Goal: Task Accomplishment & Management: Manage account settings

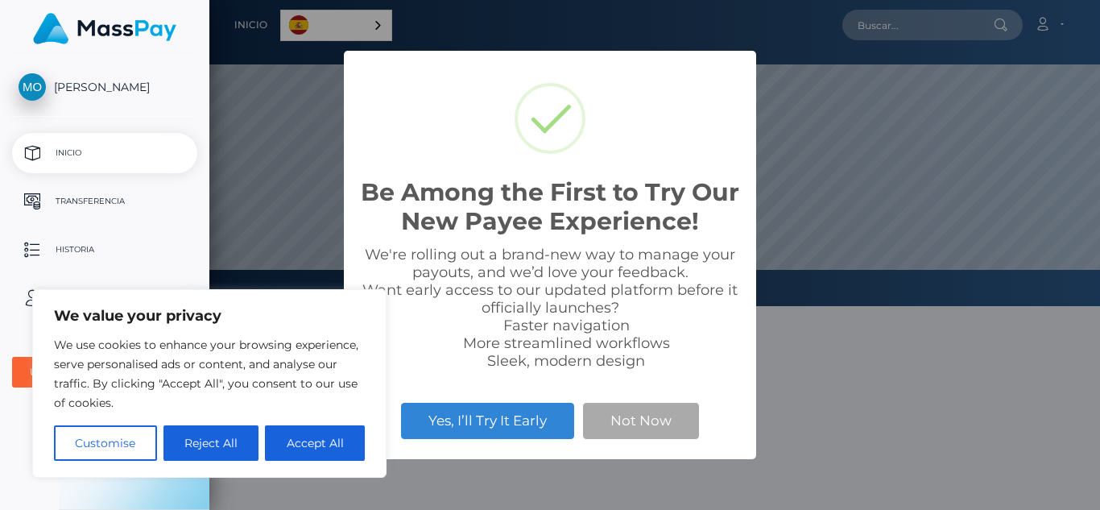
scroll to position [306, 890]
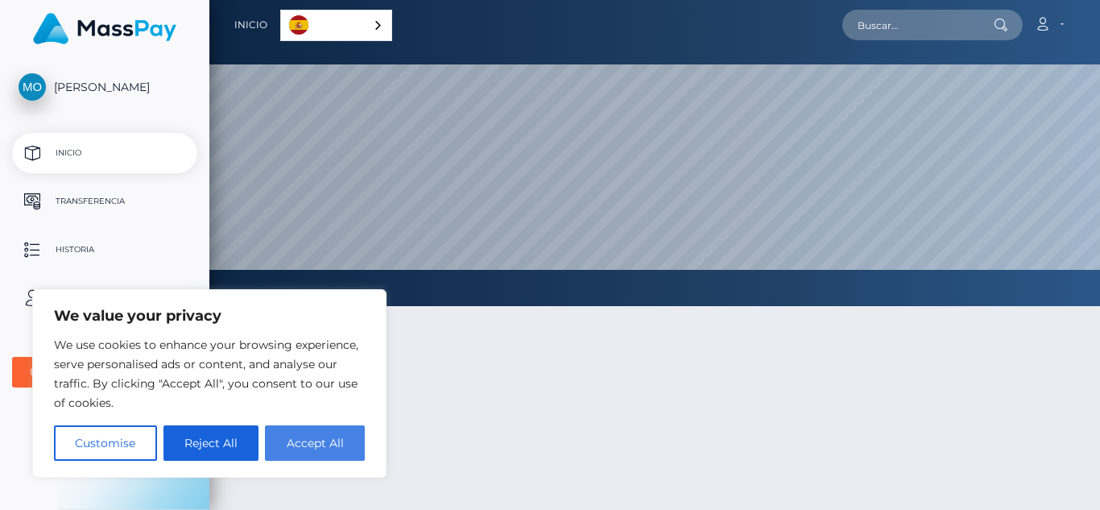
click at [308, 444] on button "Accept All" at bounding box center [315, 442] width 100 height 35
checkbox input "true"
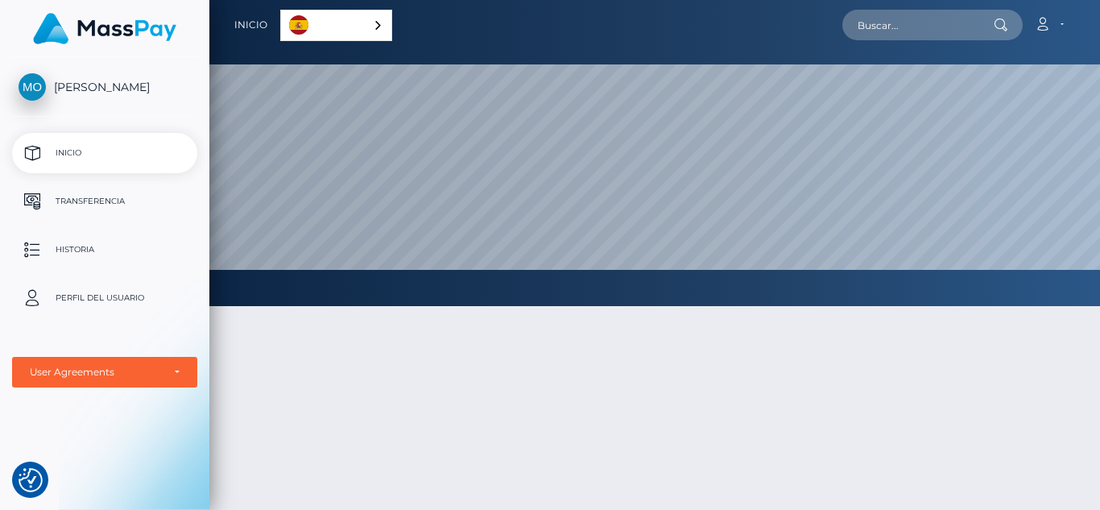
click at [592, 367] on div at bounding box center [654, 487] width 890 height 411
click at [67, 210] on p "Transferencia" at bounding box center [105, 201] width 172 height 24
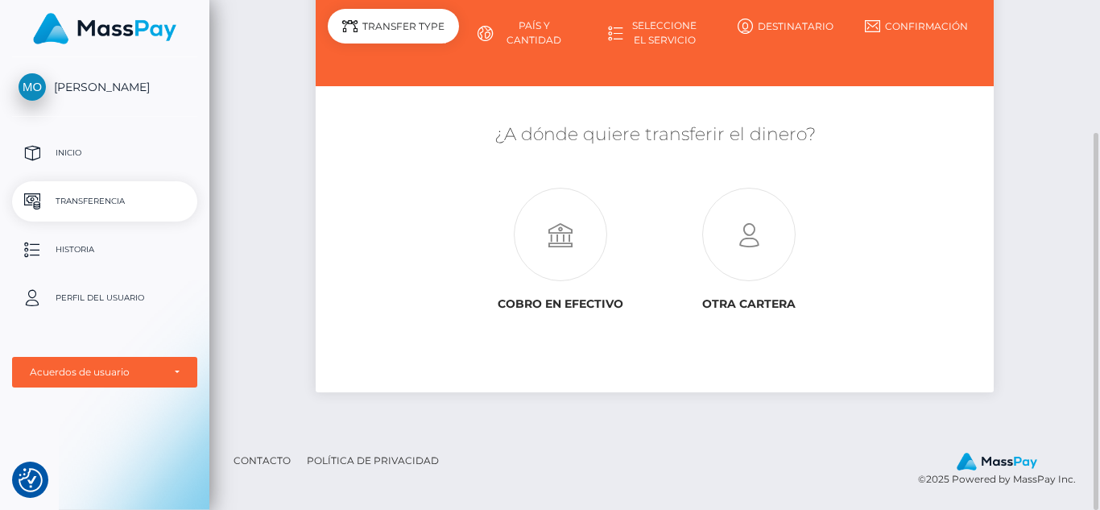
scroll to position [179, 0]
click at [141, 295] on p "Perfil del usuario" at bounding box center [105, 298] width 172 height 24
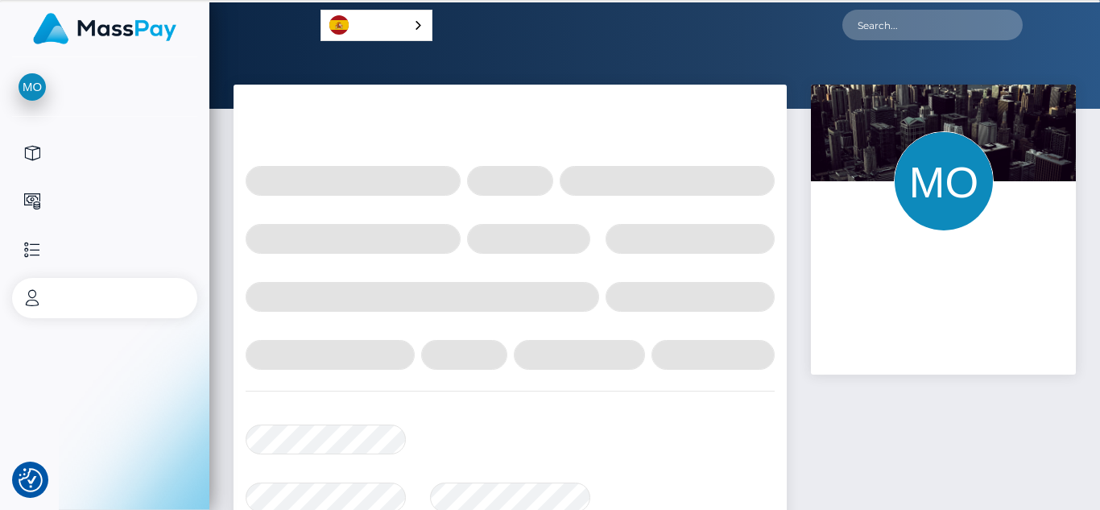
select select
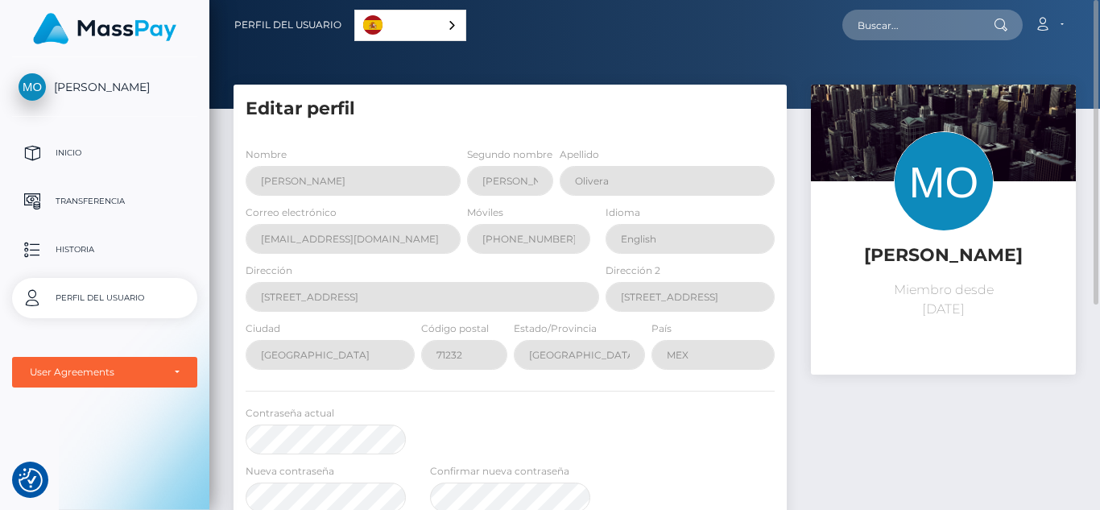
click at [431, 23] on link "Español" at bounding box center [410, 25] width 110 height 30
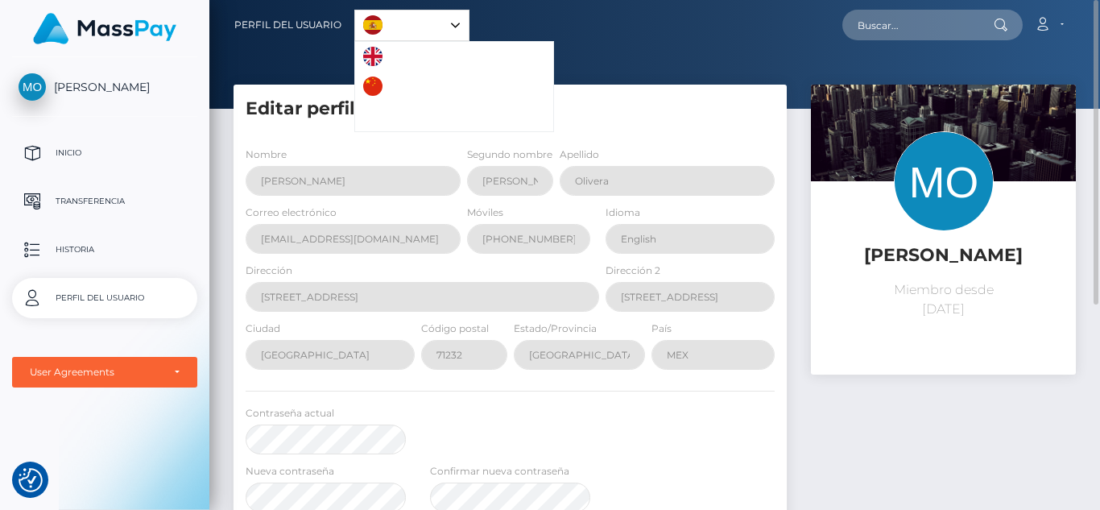
click at [573, 48] on nav "Perfil del usuario Español English 中文 (简体) Português (Brasil) Cuenta Editar per…" at bounding box center [654, 25] width 890 height 50
click at [452, 19] on div "Español" at bounding box center [411, 25] width 115 height 31
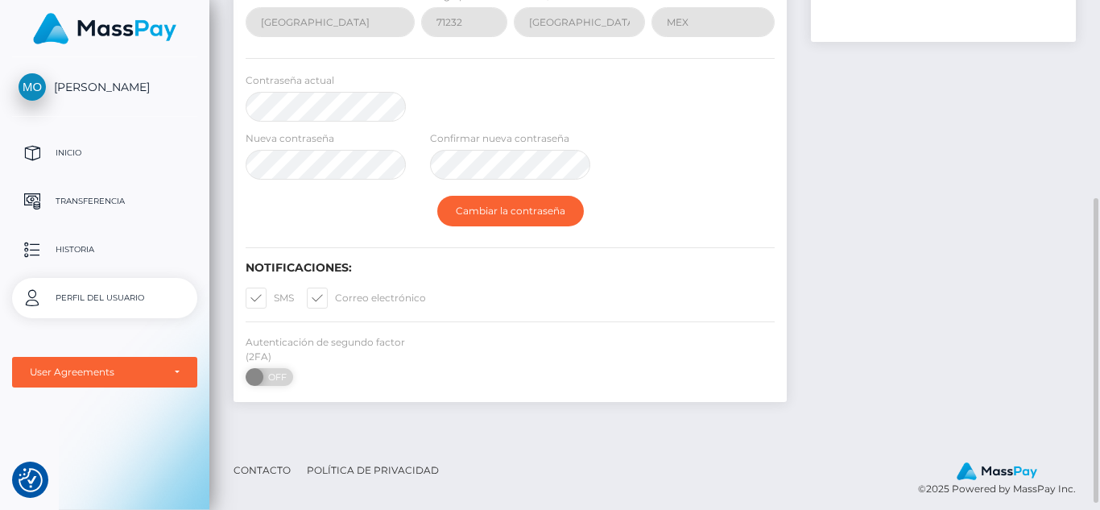
scroll to position [332, 0]
click at [75, 92] on span "[PERSON_NAME]" at bounding box center [104, 87] width 185 height 14
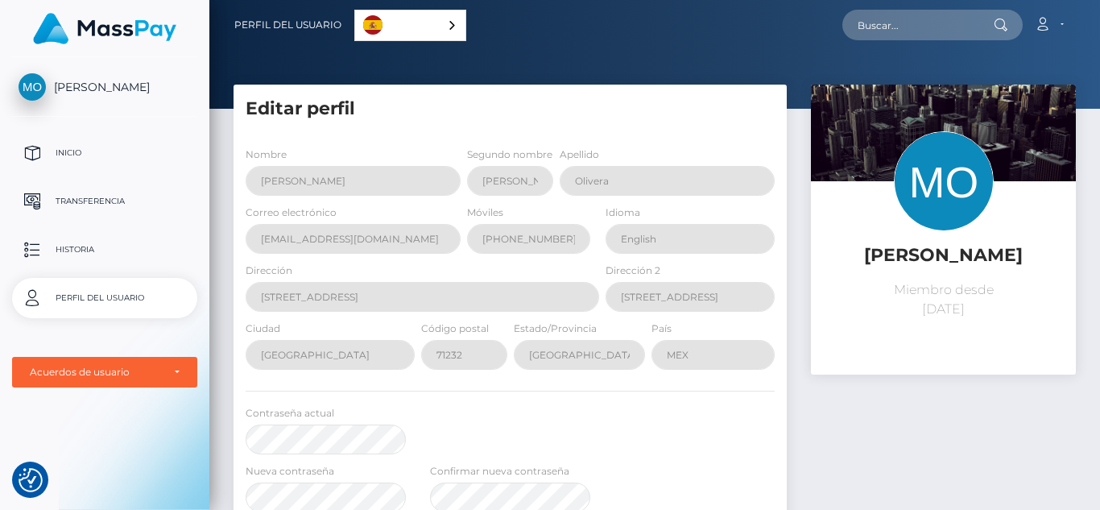
click at [114, 25] on img at bounding box center [104, 28] width 143 height 31
click at [1064, 27] on link "Cuenta" at bounding box center [1048, 25] width 47 height 34
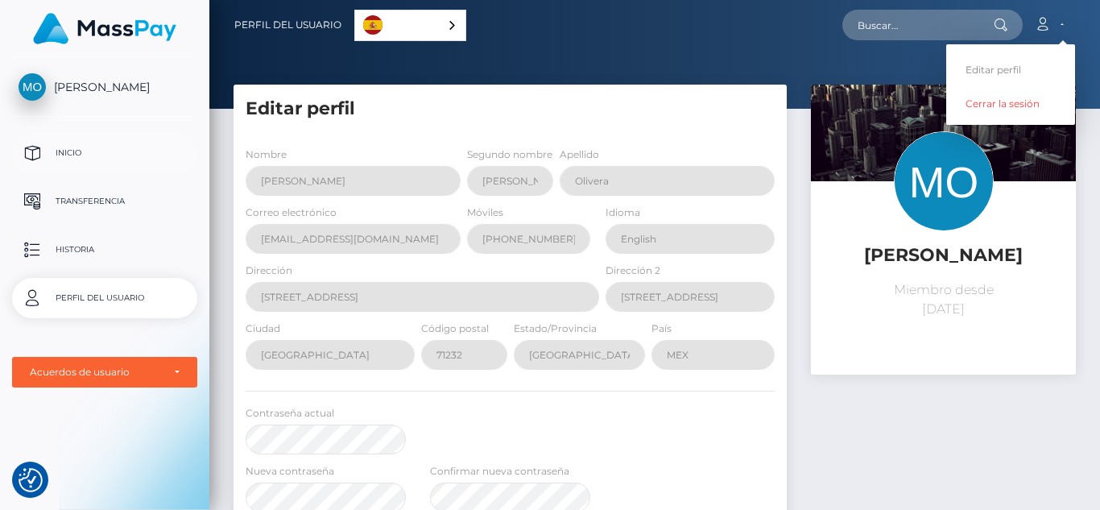
click at [46, 148] on p "Inicio" at bounding box center [105, 153] width 172 height 24
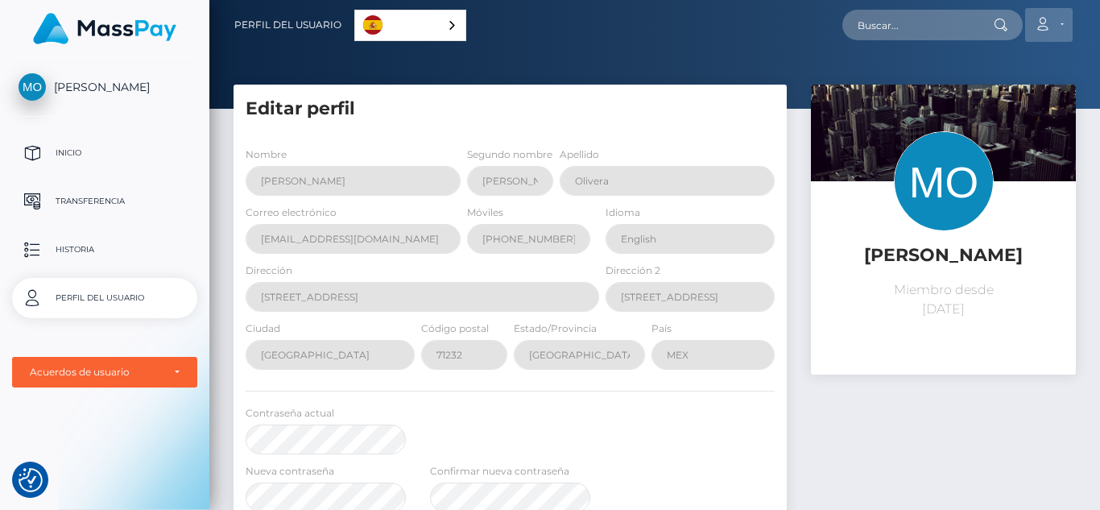
click at [1036, 25] on icon at bounding box center [1042, 24] width 17 height 13
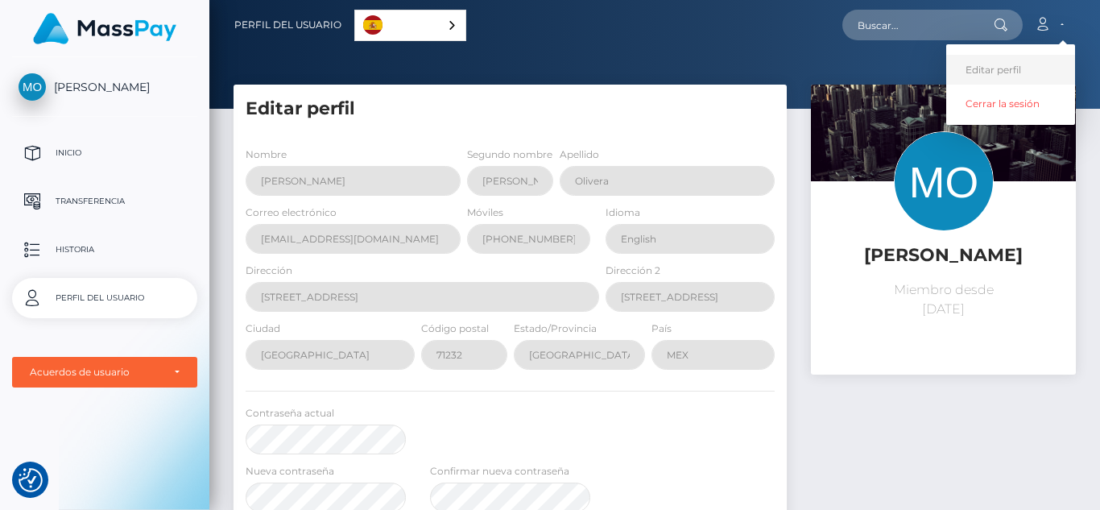
click at [1000, 66] on link "Editar perfil" at bounding box center [1010, 70] width 129 height 30
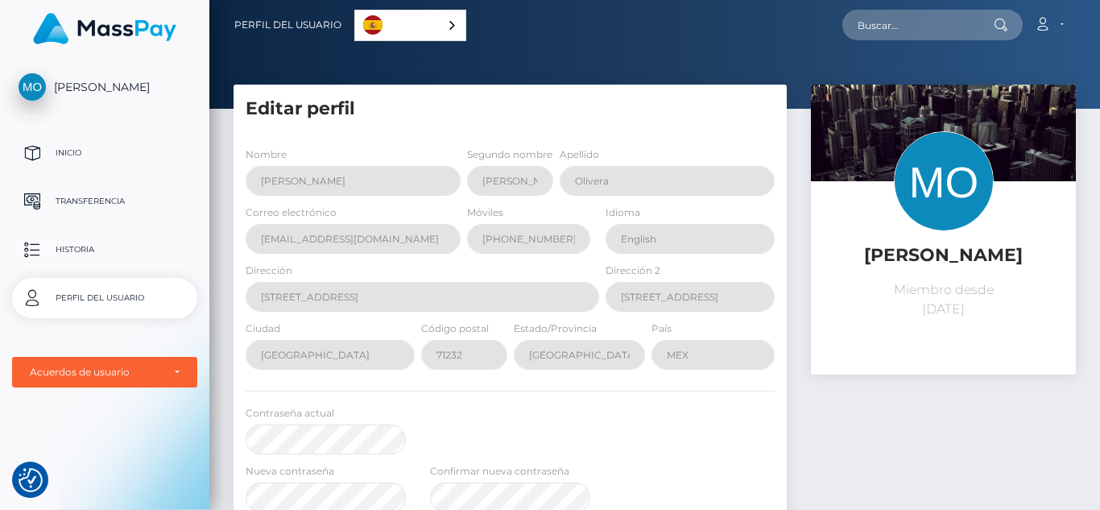
click at [84, 258] on p "Historia" at bounding box center [105, 249] width 172 height 24
